Goal: Task Accomplishment & Management: Use online tool/utility

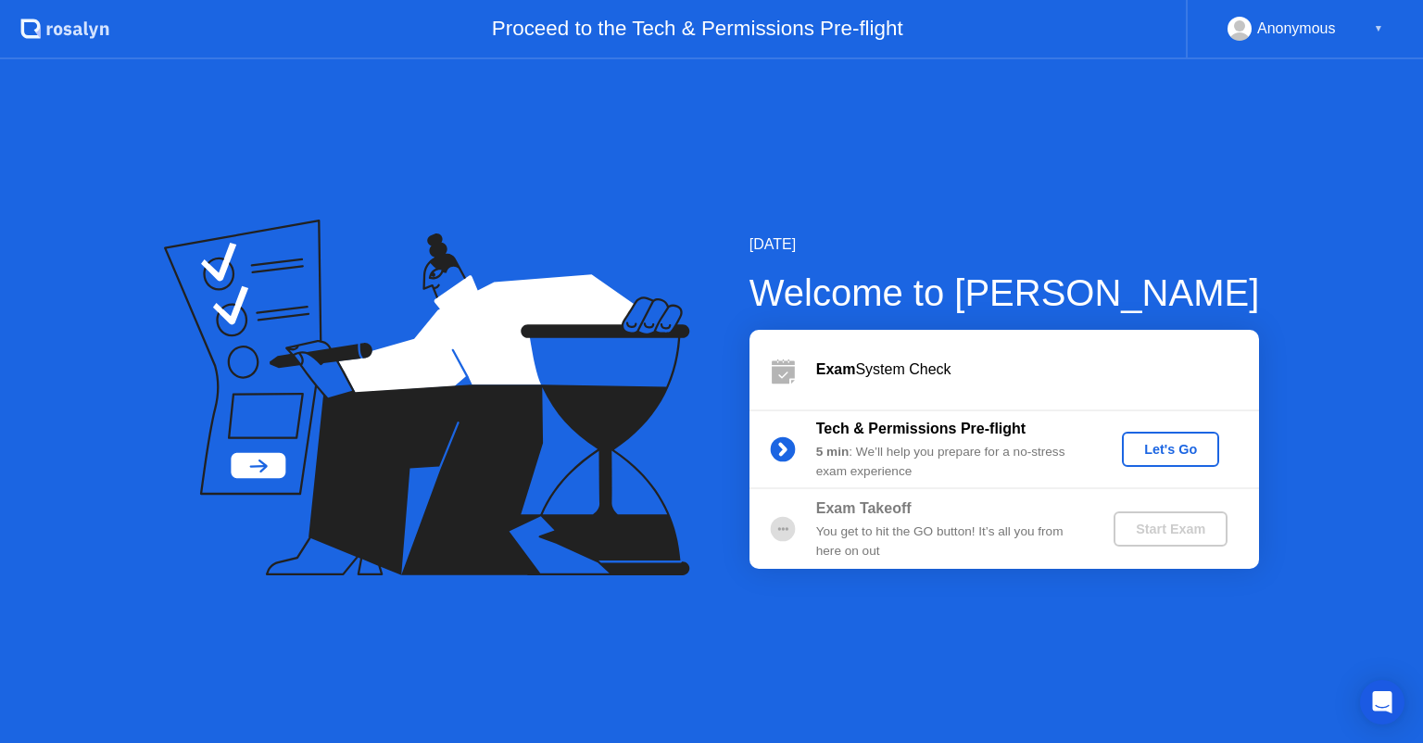
click at [1163, 450] on div "Let's Go" at bounding box center [1170, 449] width 82 height 15
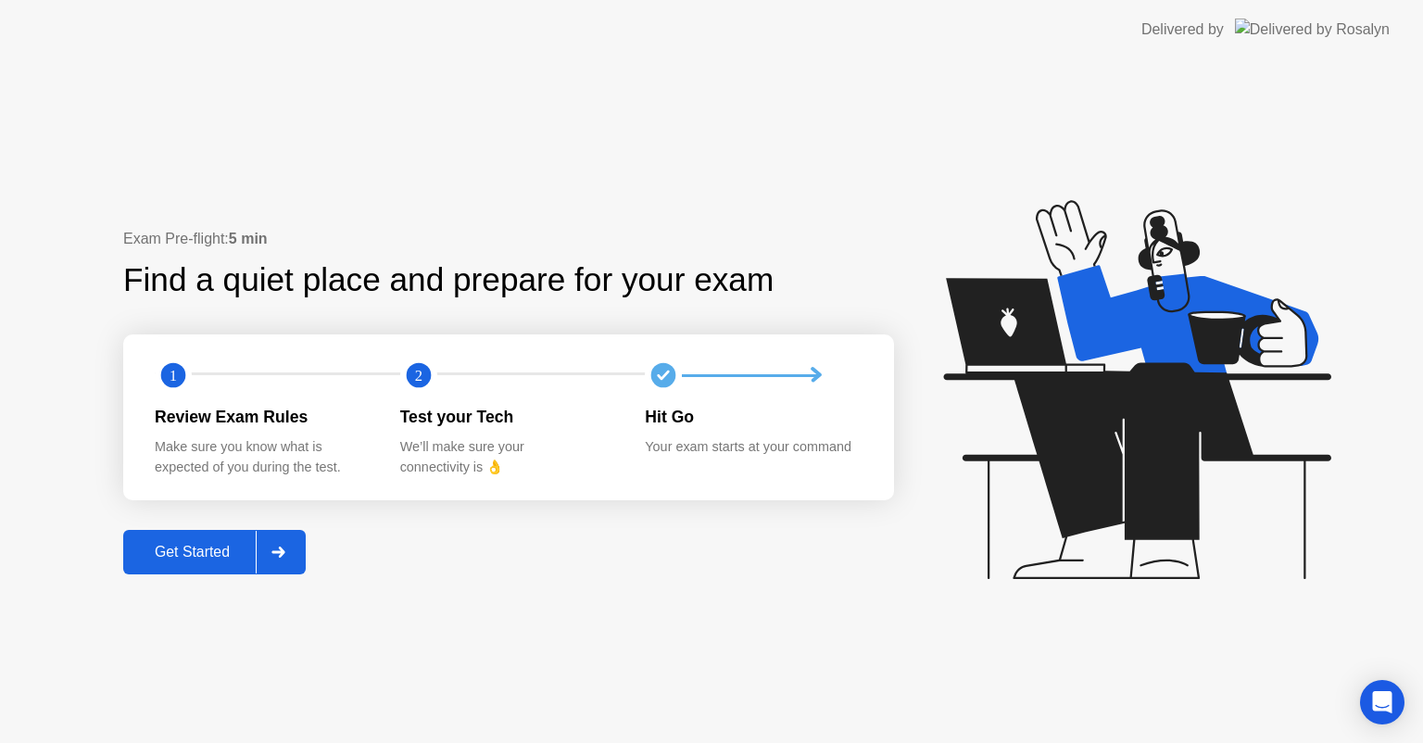
click at [195, 557] on div "Get Started" at bounding box center [192, 552] width 127 height 17
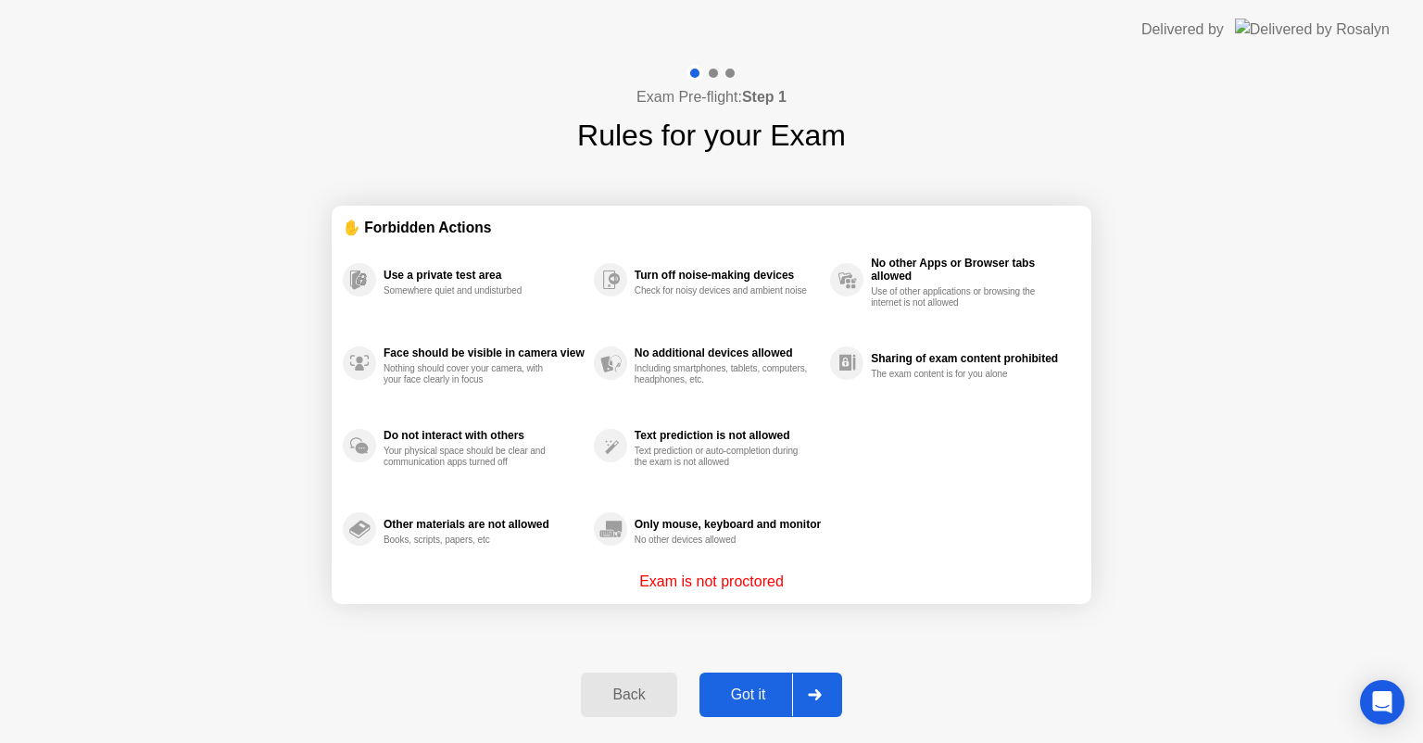
click at [757, 695] on div "Got it" at bounding box center [748, 694] width 87 height 17
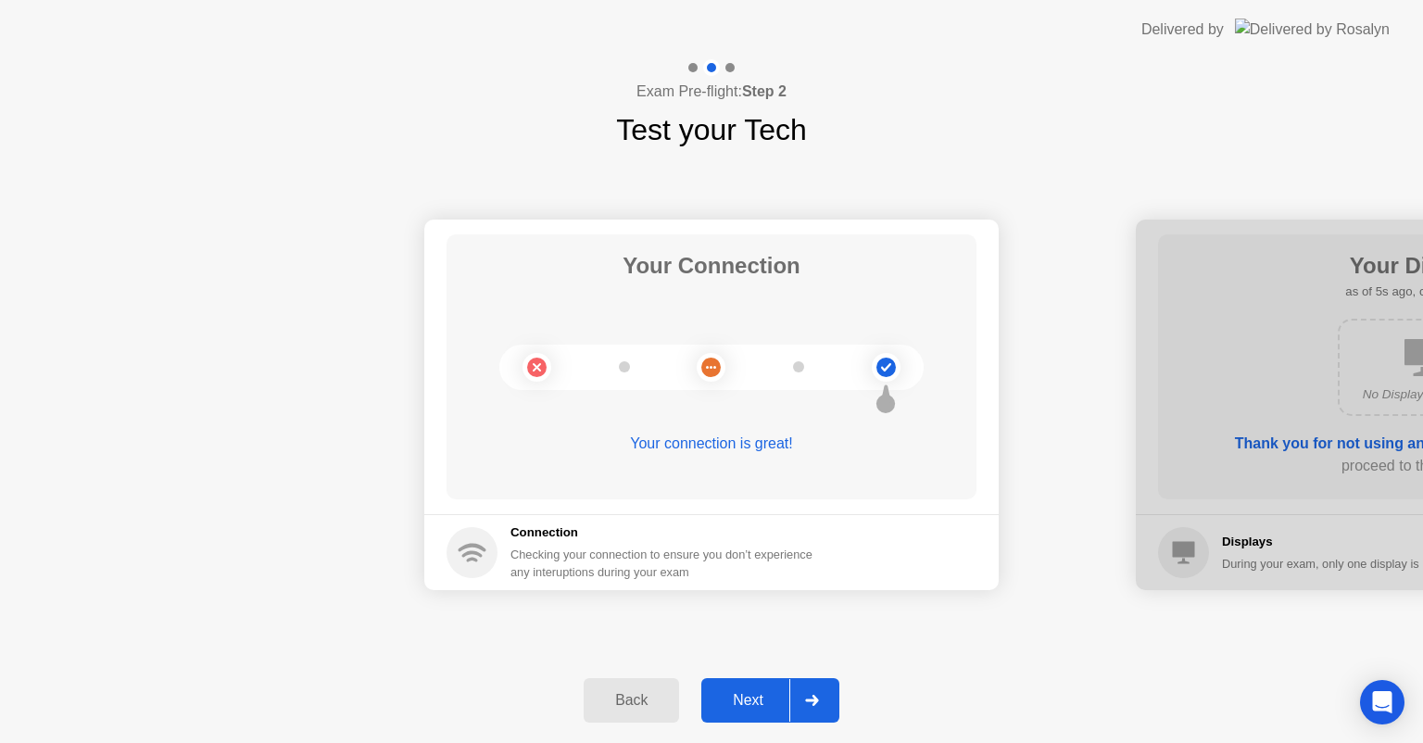
click at [754, 700] on div "Next" at bounding box center [748, 700] width 82 height 17
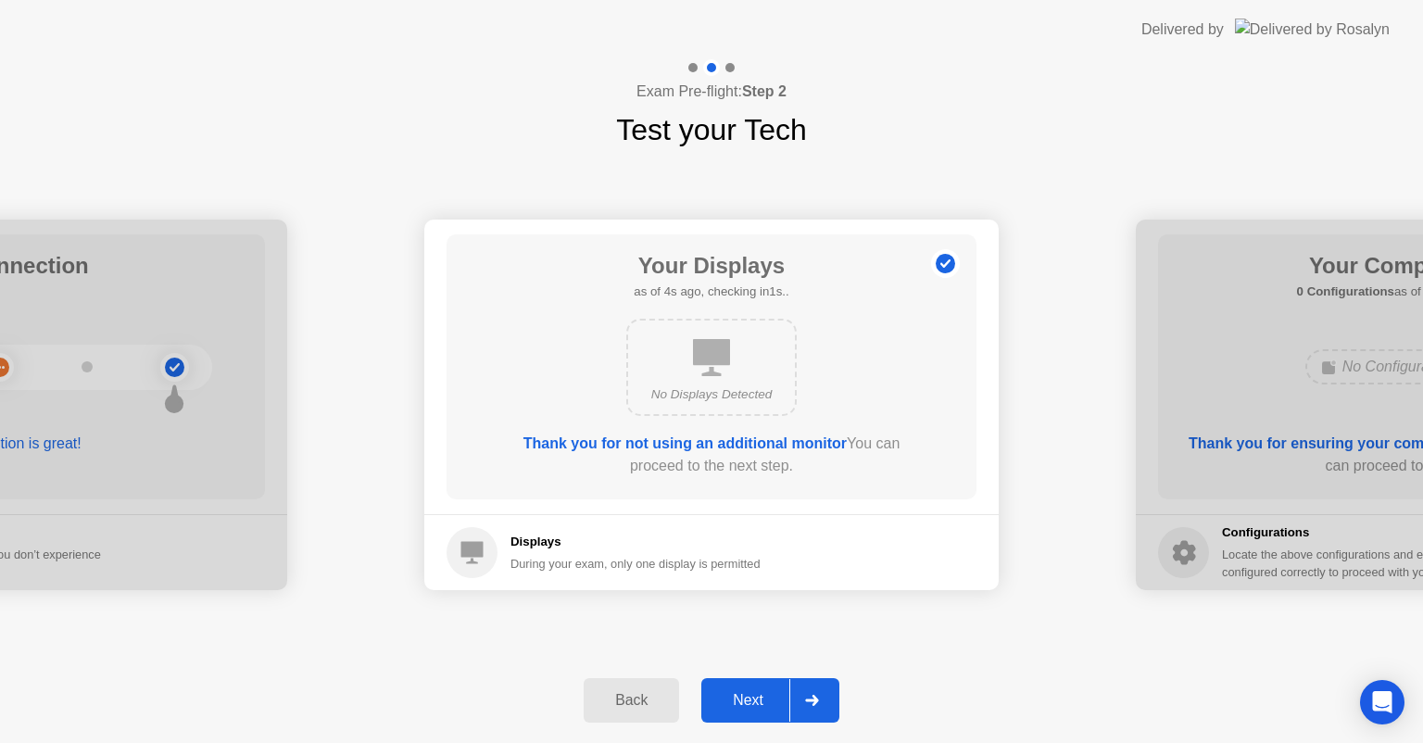
click at [751, 696] on div "Next" at bounding box center [748, 700] width 82 height 17
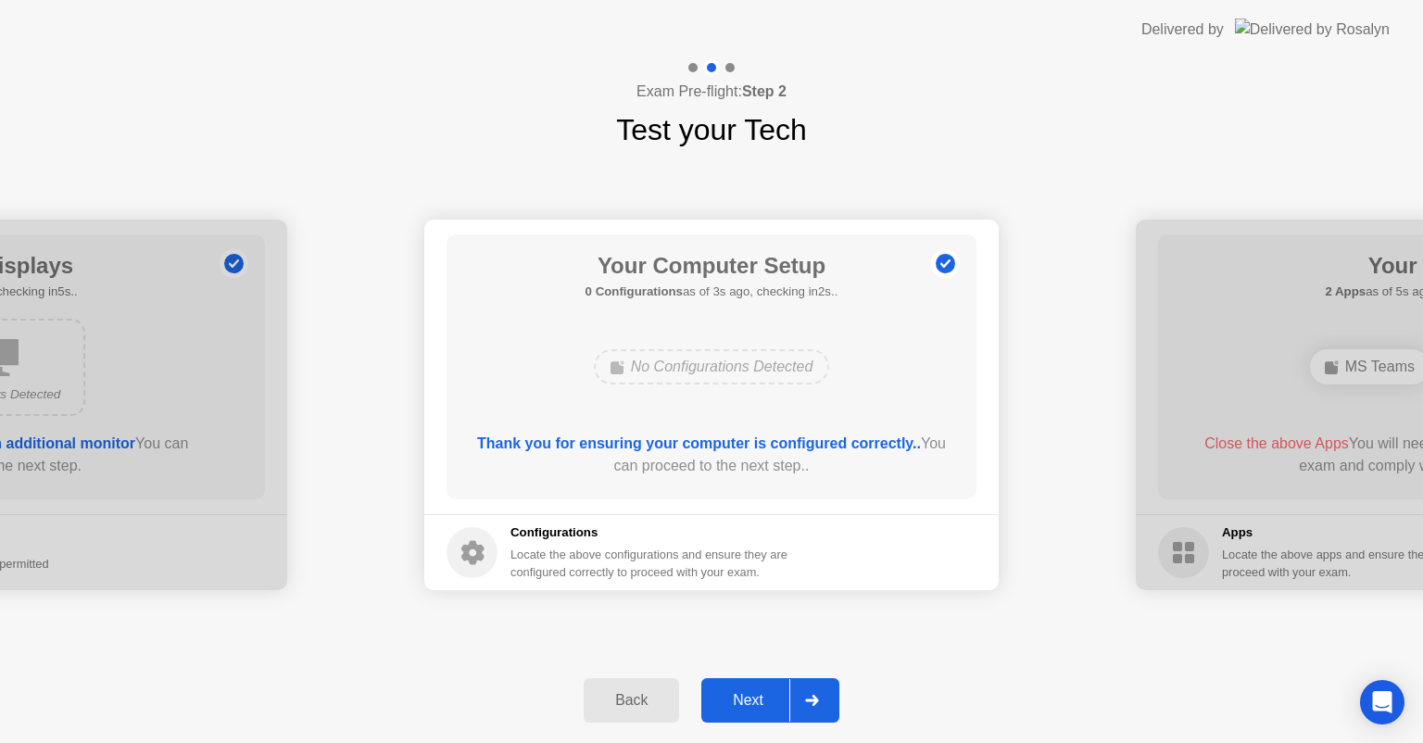
click at [749, 708] on div "Next" at bounding box center [748, 700] width 82 height 17
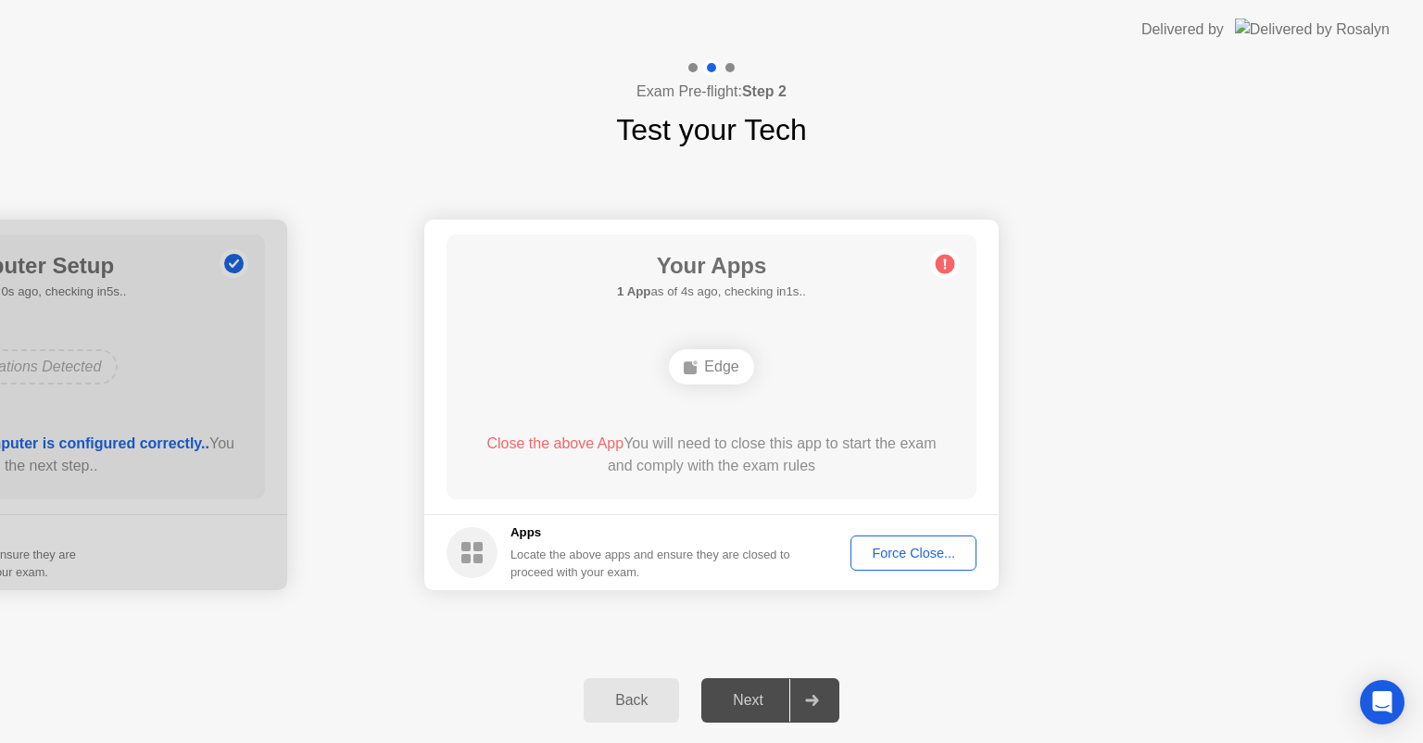
click at [907, 554] on div "Force Close..." at bounding box center [913, 553] width 113 height 15
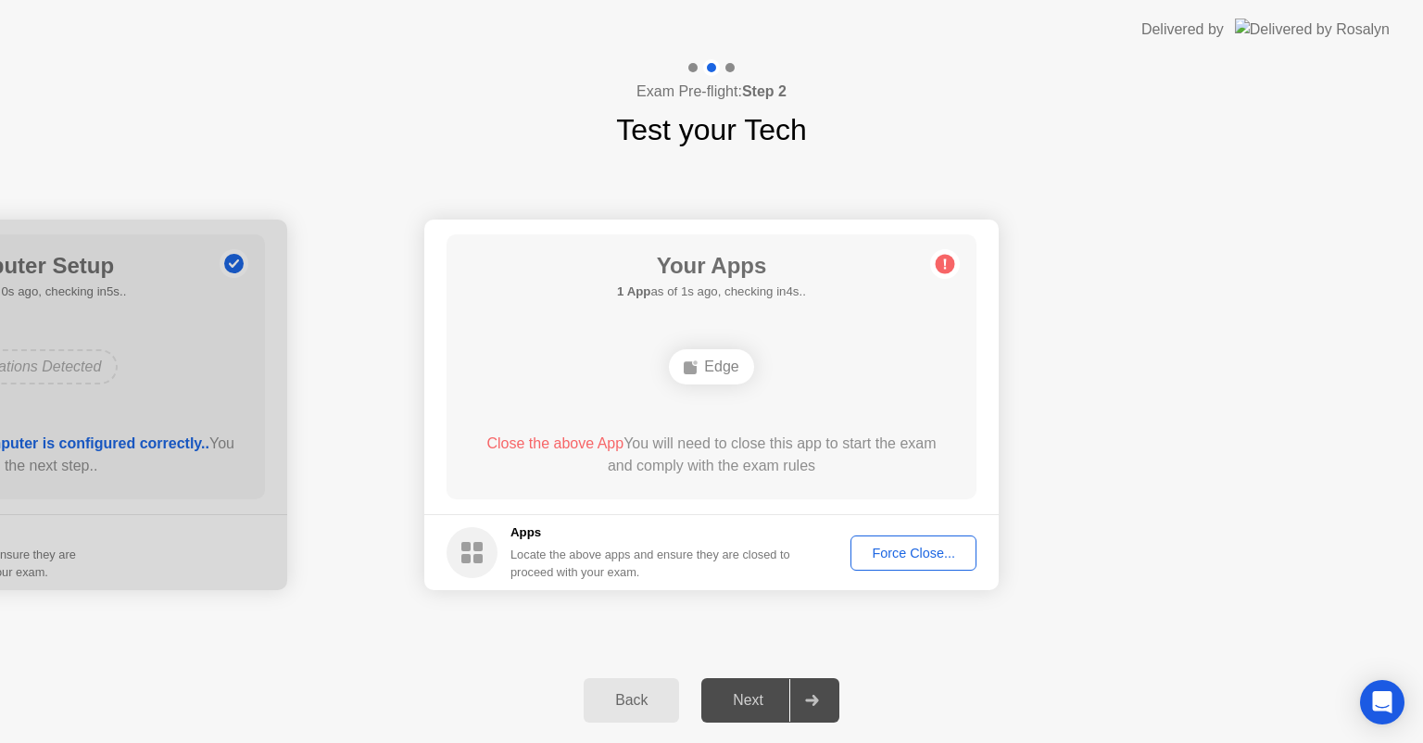
click at [881, 546] on div "Force Close..." at bounding box center [913, 553] width 113 height 15
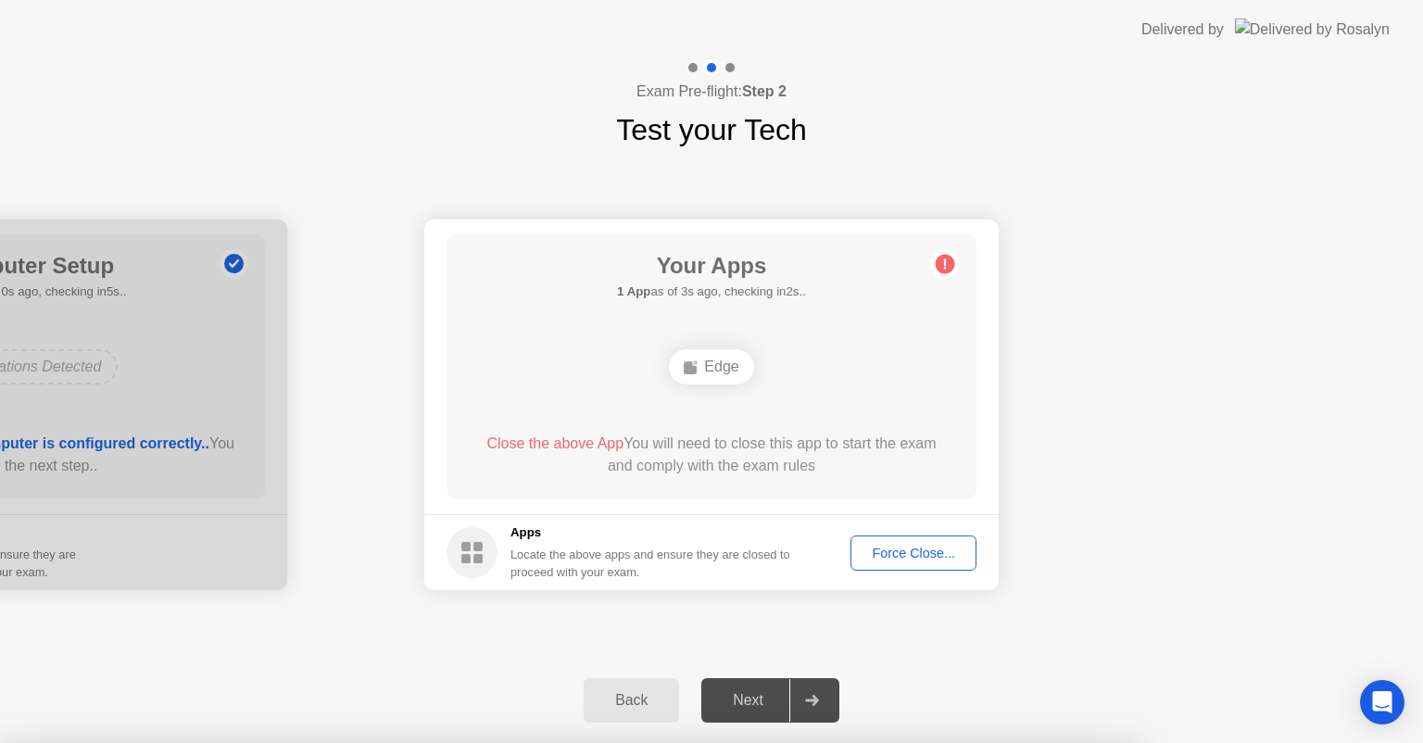
drag, startPoint x: 721, startPoint y: 429, endPoint x: 714, endPoint y: 419, distance: 12.1
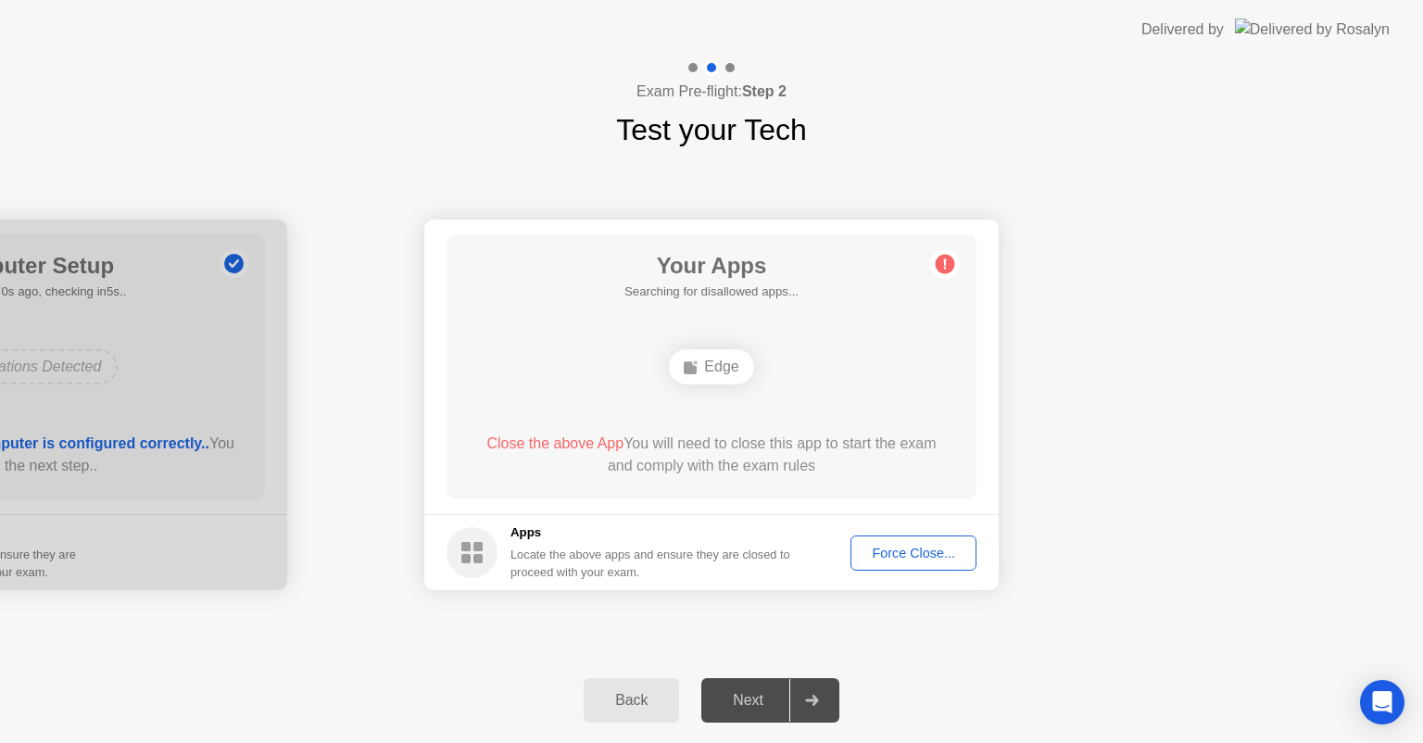
click at [1041, 660] on div "Back Next" at bounding box center [711, 700] width 1423 height 85
click at [910, 551] on div "Force Close..." at bounding box center [913, 553] width 113 height 15
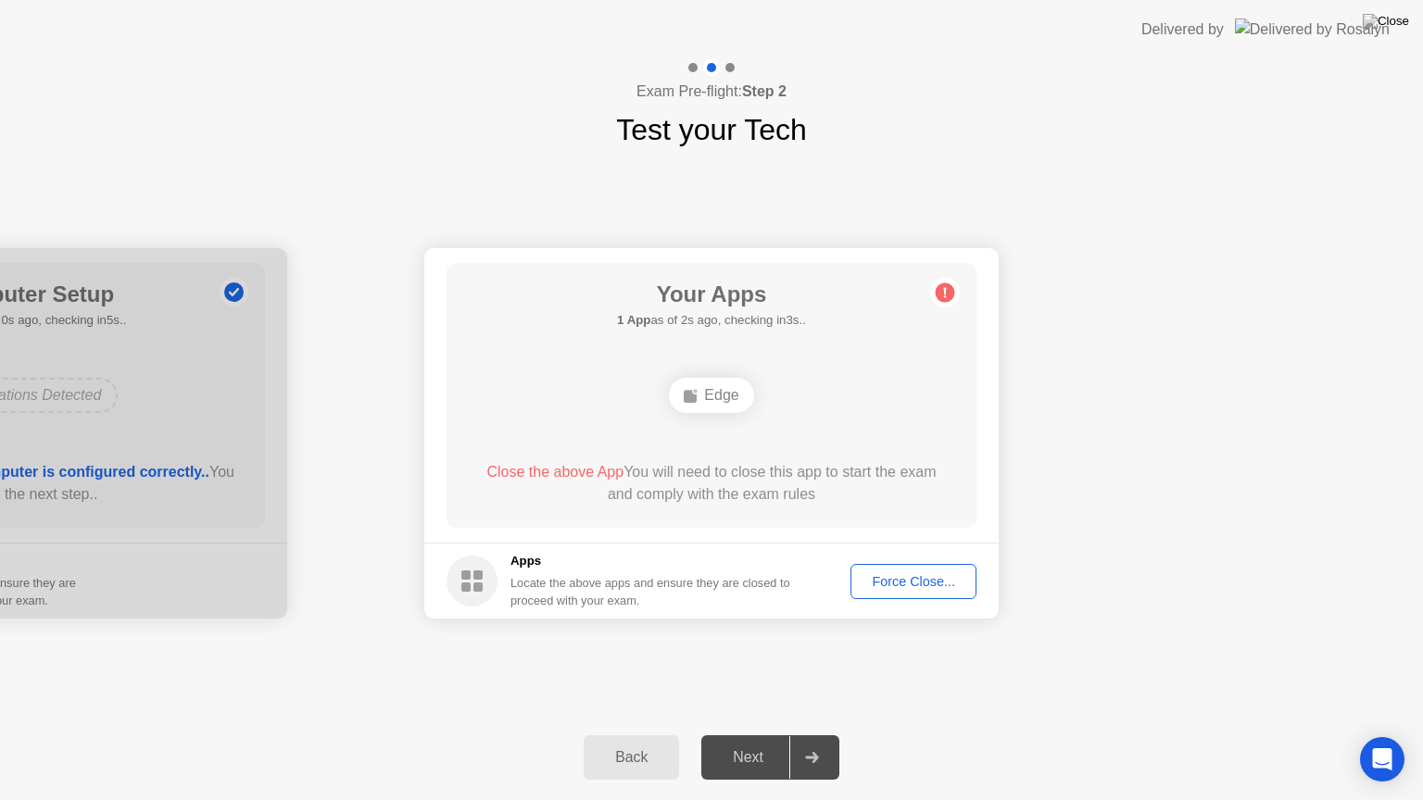
click at [904, 580] on div "Force Close..." at bounding box center [913, 581] width 113 height 15
click at [480, 742] on div "Back Next" at bounding box center [711, 757] width 1423 height 85
click at [746, 742] on div "Next" at bounding box center [748, 757] width 82 height 17
click at [897, 586] on div "Force Close..." at bounding box center [913, 581] width 113 height 15
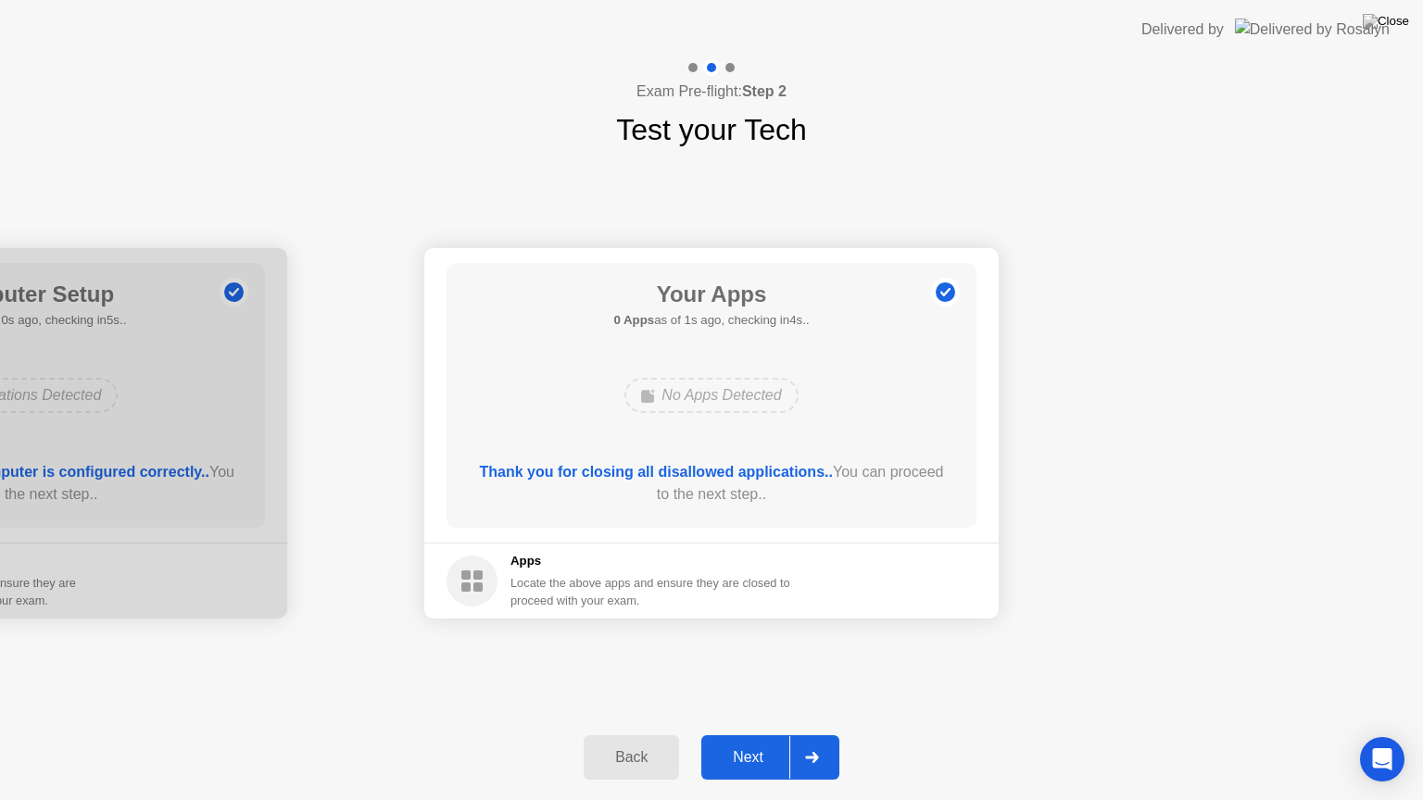
click at [757, 742] on div "Next" at bounding box center [748, 757] width 82 height 17
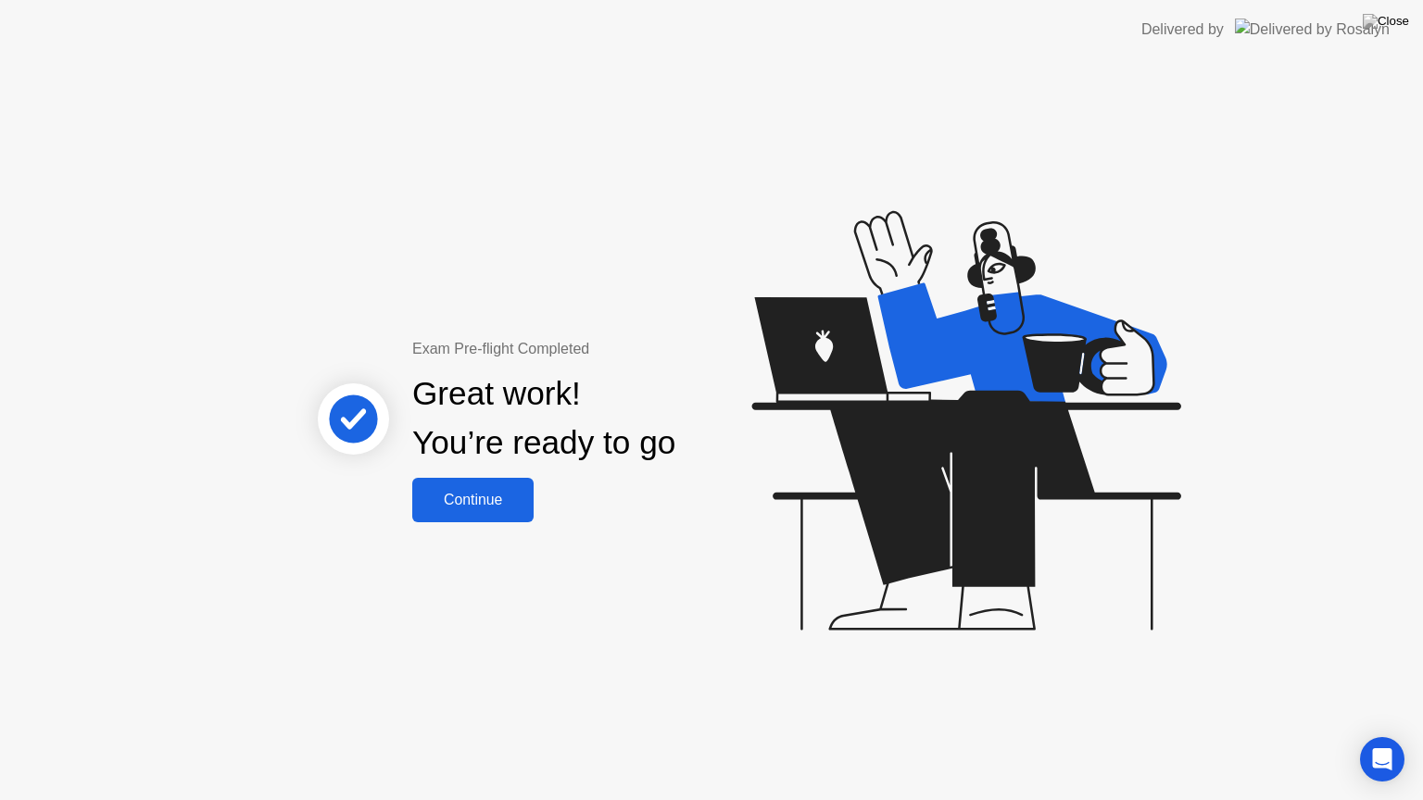
click at [485, 504] on div "Continue" at bounding box center [473, 500] width 110 height 17
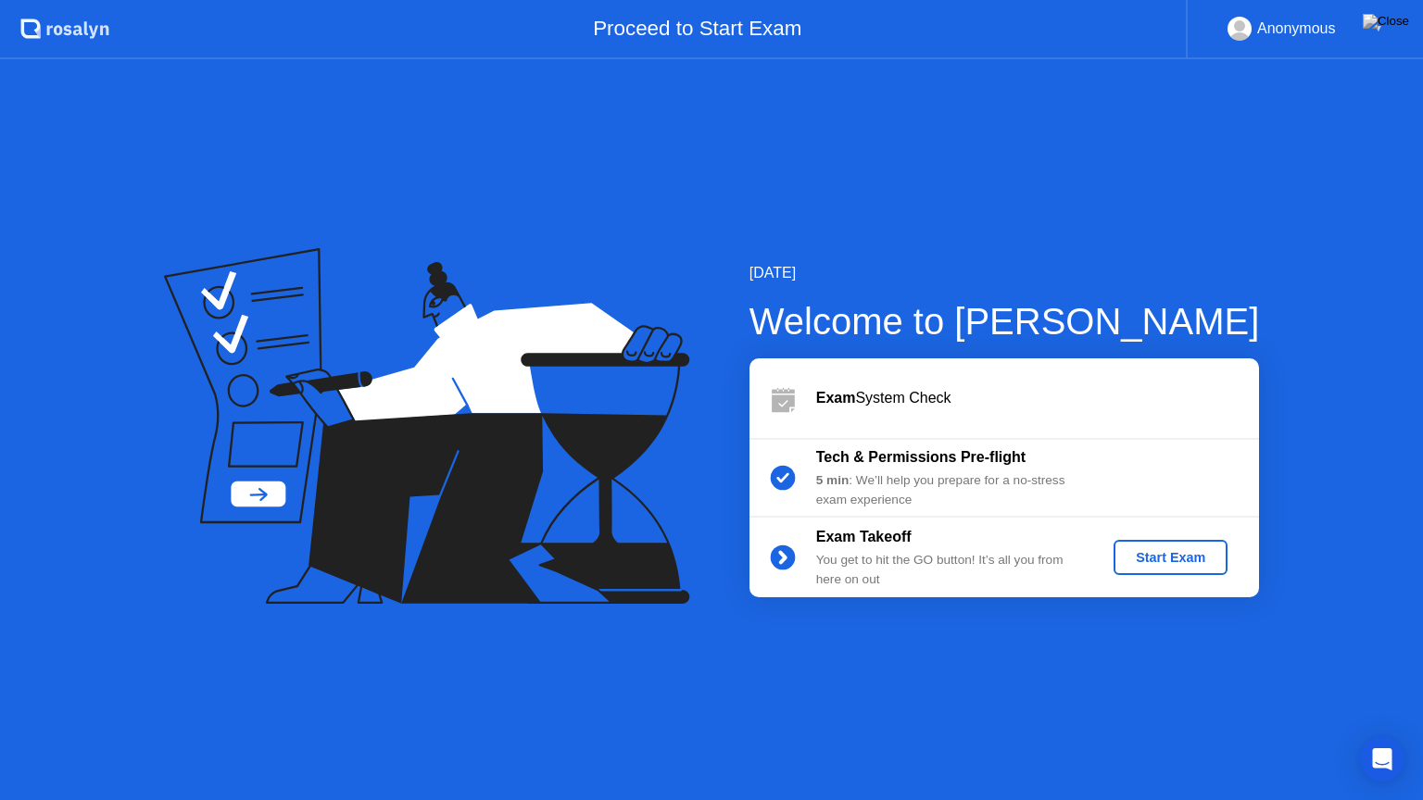
click at [1165, 558] on div "Start Exam" at bounding box center [1170, 557] width 99 height 15
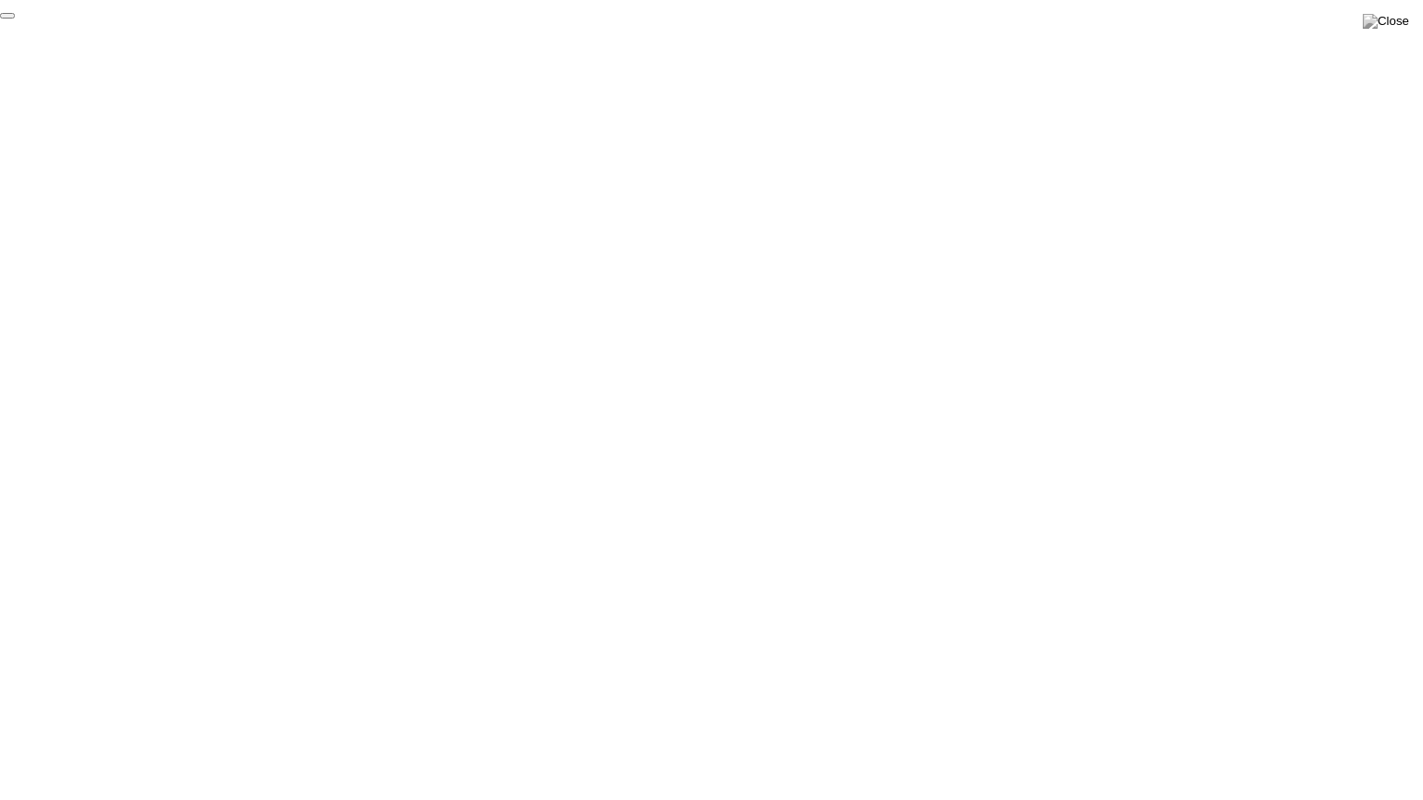
click div "End Proctoring Session"
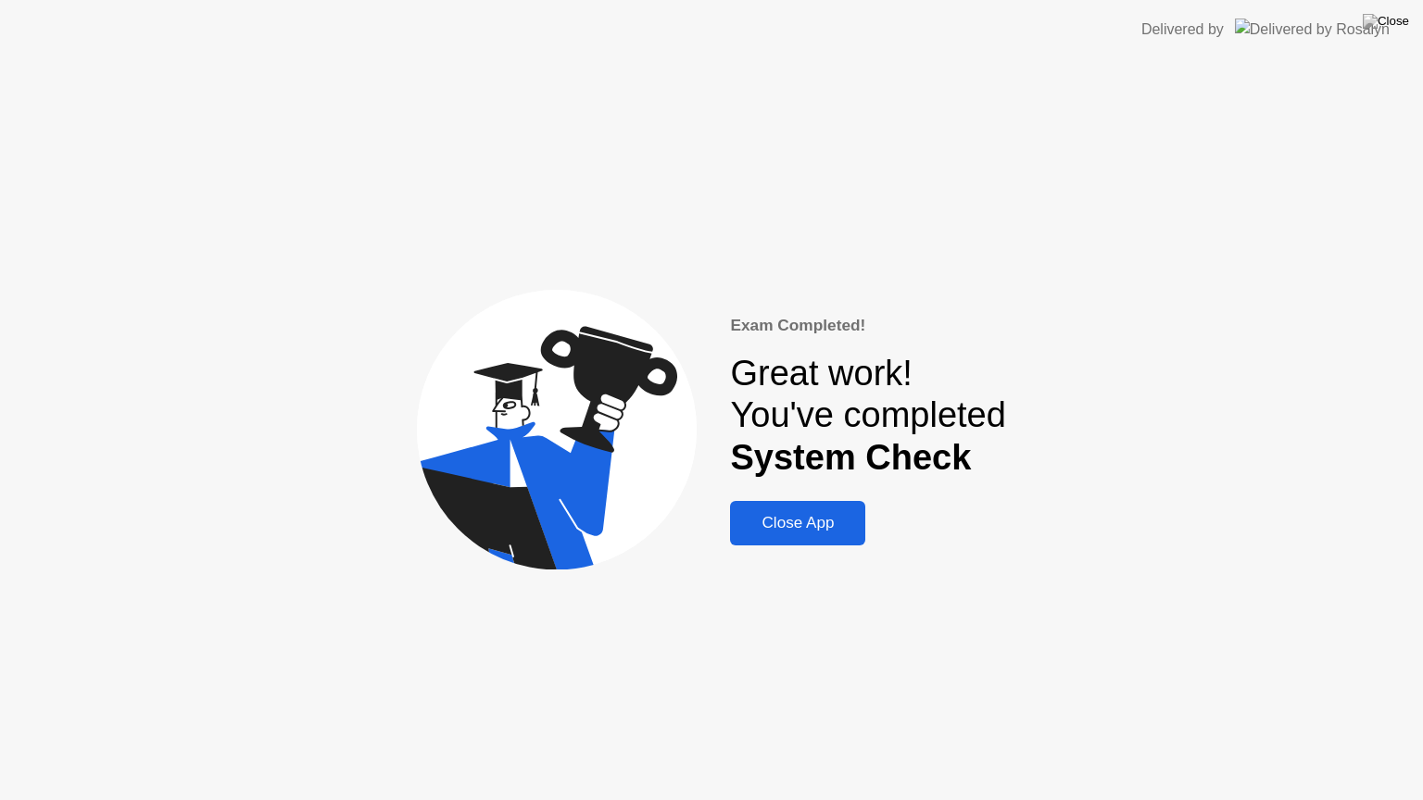
click at [837, 521] on div "Close App" at bounding box center [797, 523] width 124 height 19
